Goal: Check status: Check status

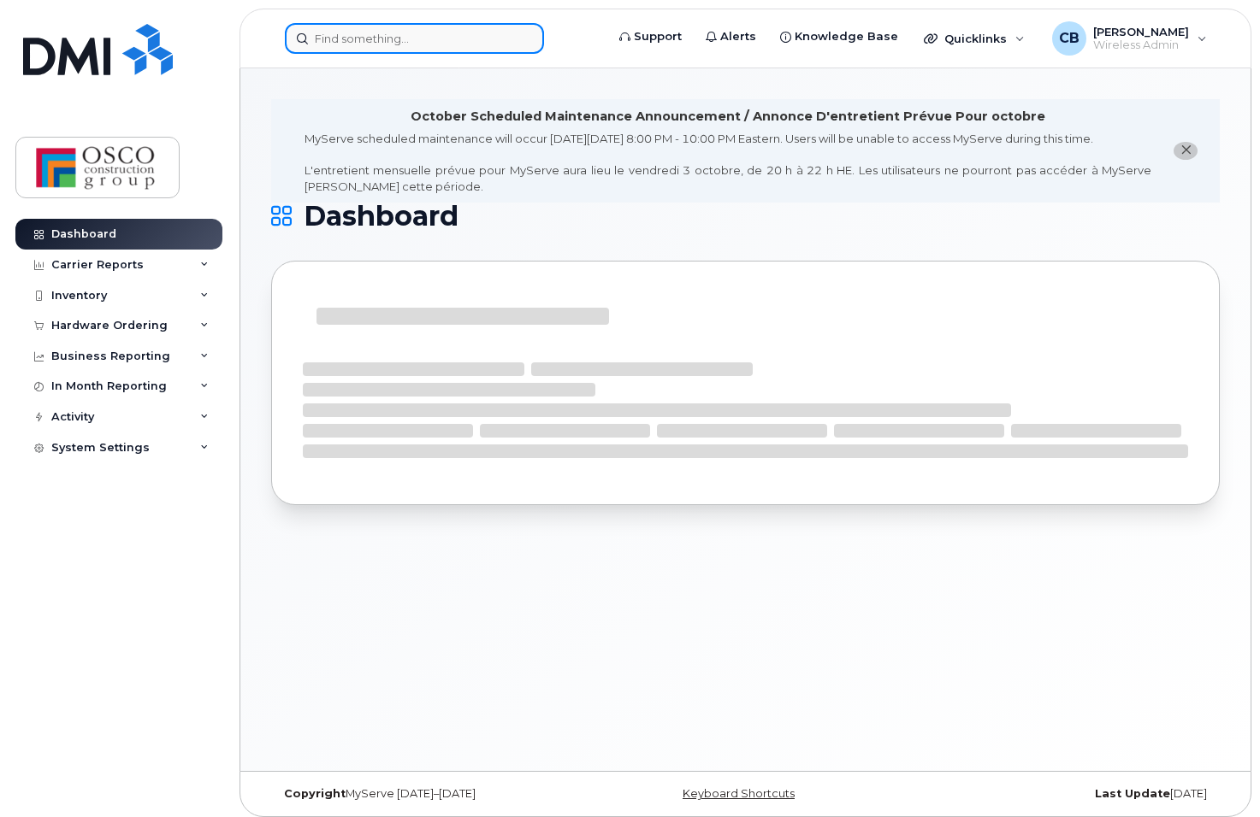
click at [355, 45] on input at bounding box center [414, 38] width 259 height 31
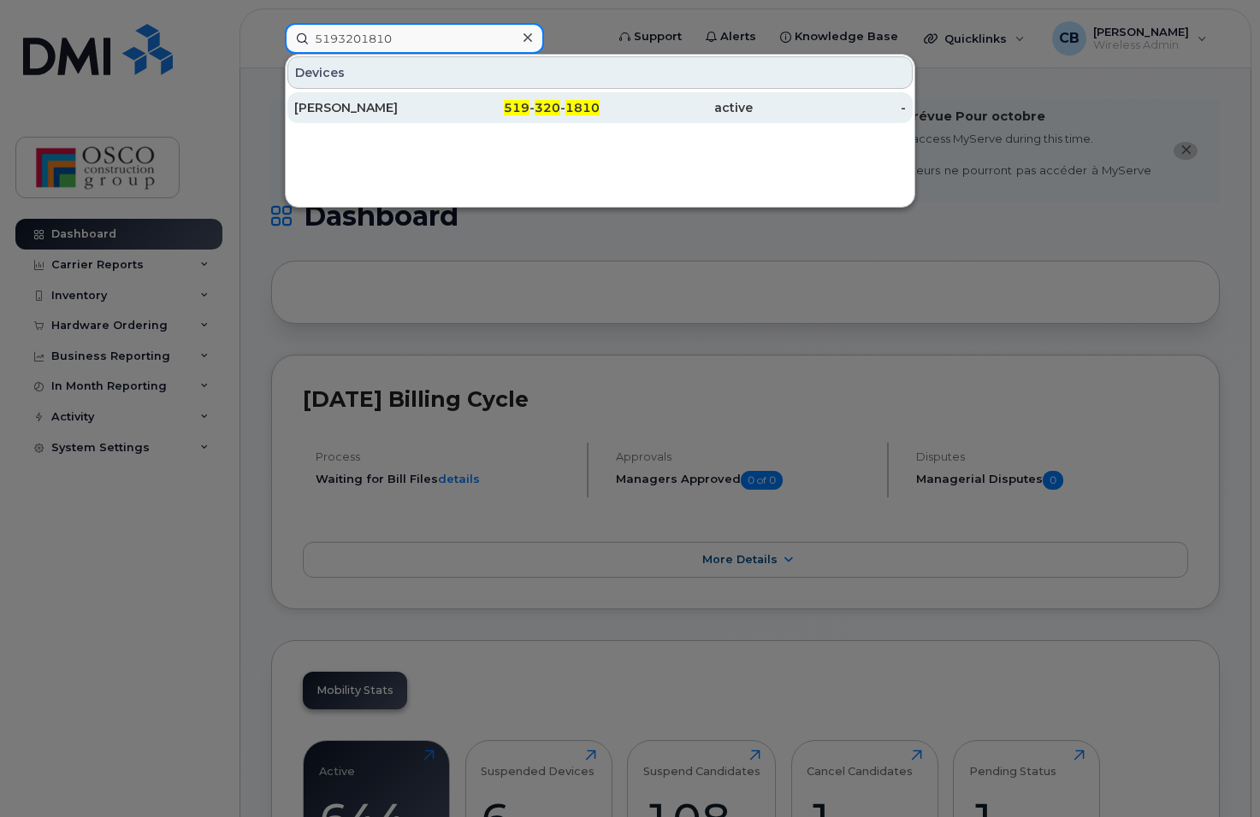
type input "5193201810"
click at [554, 110] on span "320" at bounding box center [547, 107] width 26 height 15
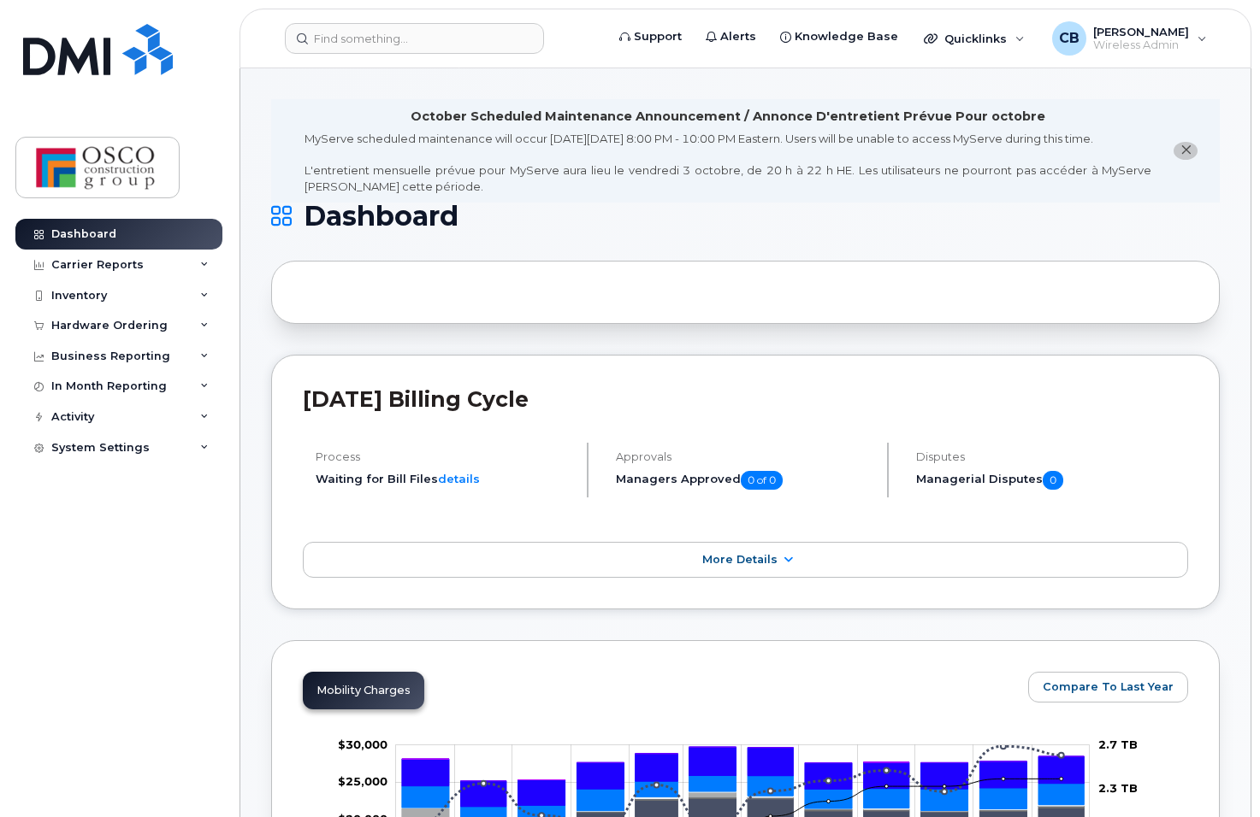
click at [1182, 150] on icon "close notification" at bounding box center [1185, 150] width 11 height 11
